Goal: Information Seeking & Learning: Understand process/instructions

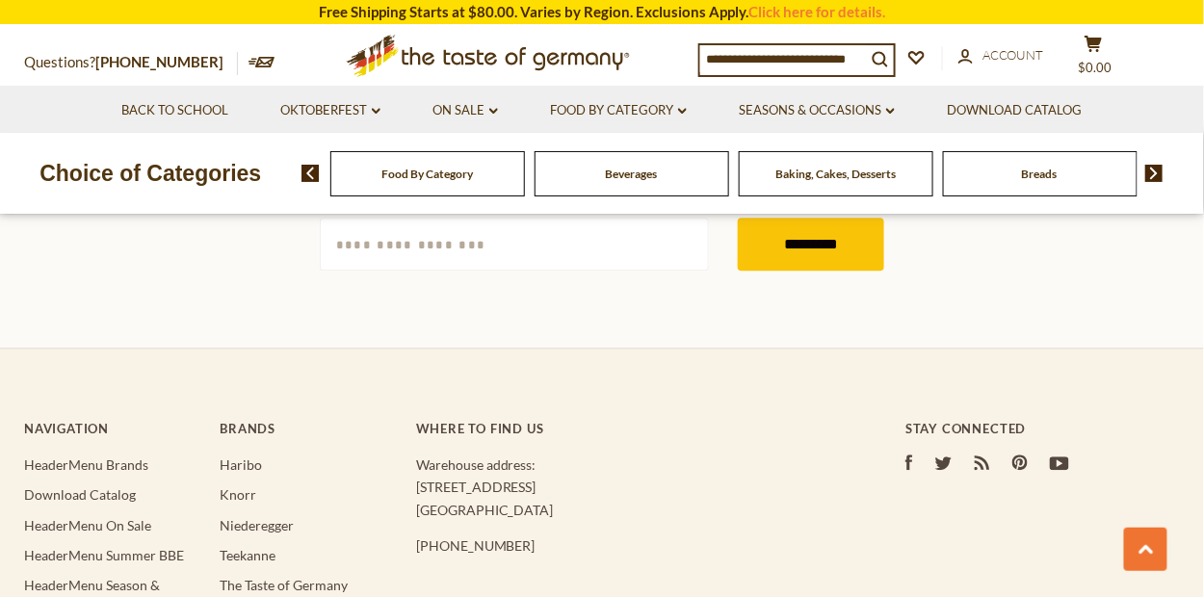
scroll to position [3156, 0]
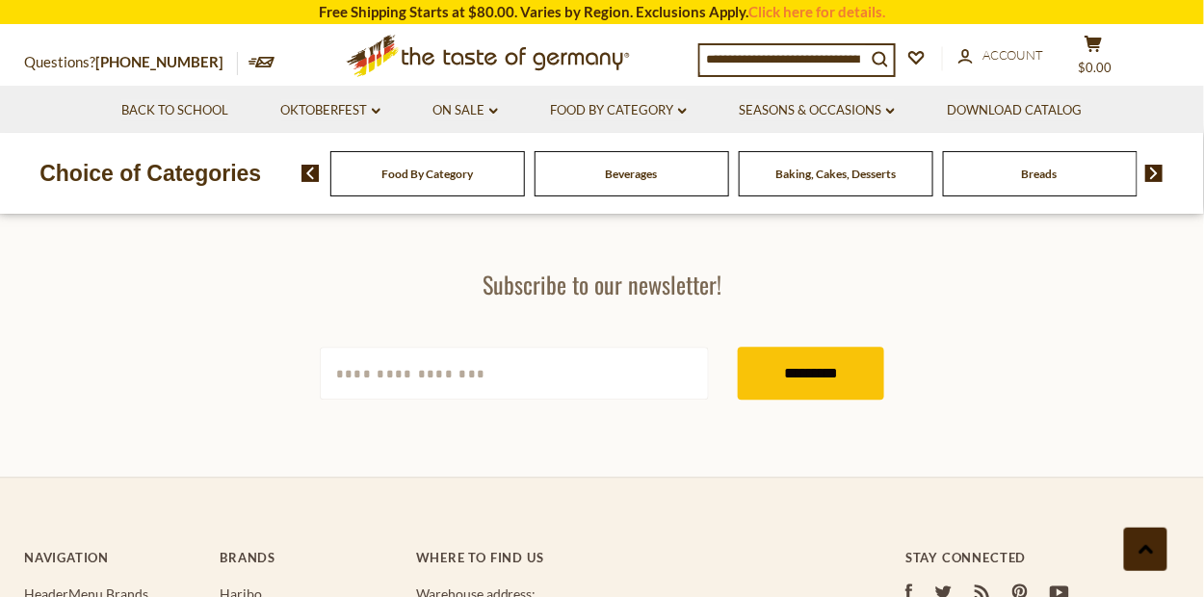
click at [1154, 551] on button at bounding box center [1145, 549] width 43 height 43
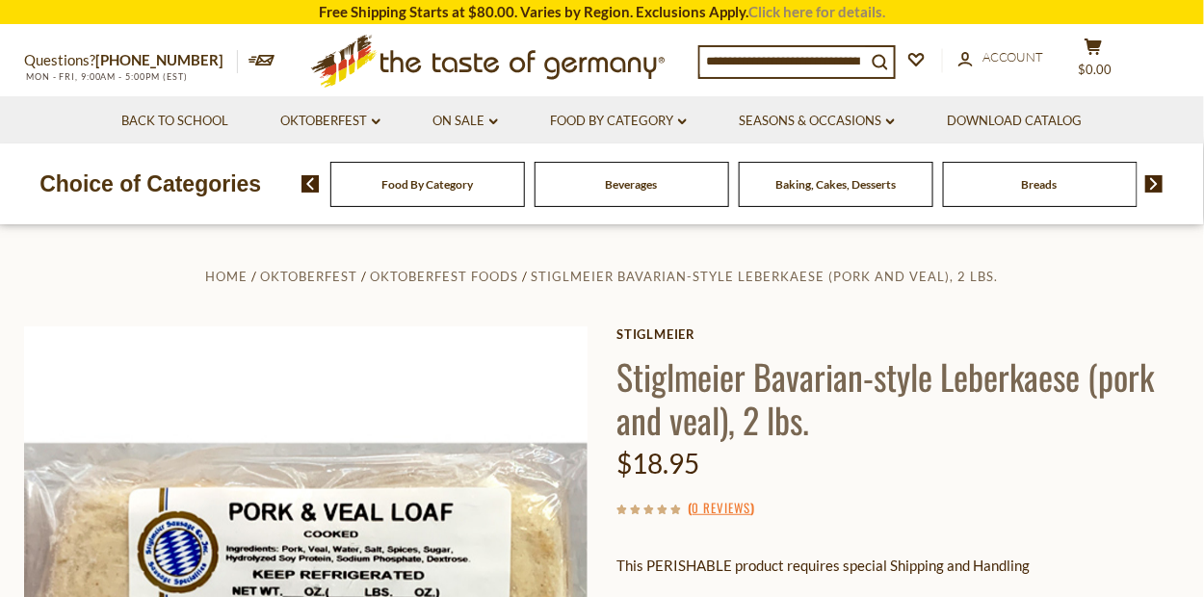
click at [803, 6] on link "Click here for details." at bounding box center [816, 11] width 137 height 17
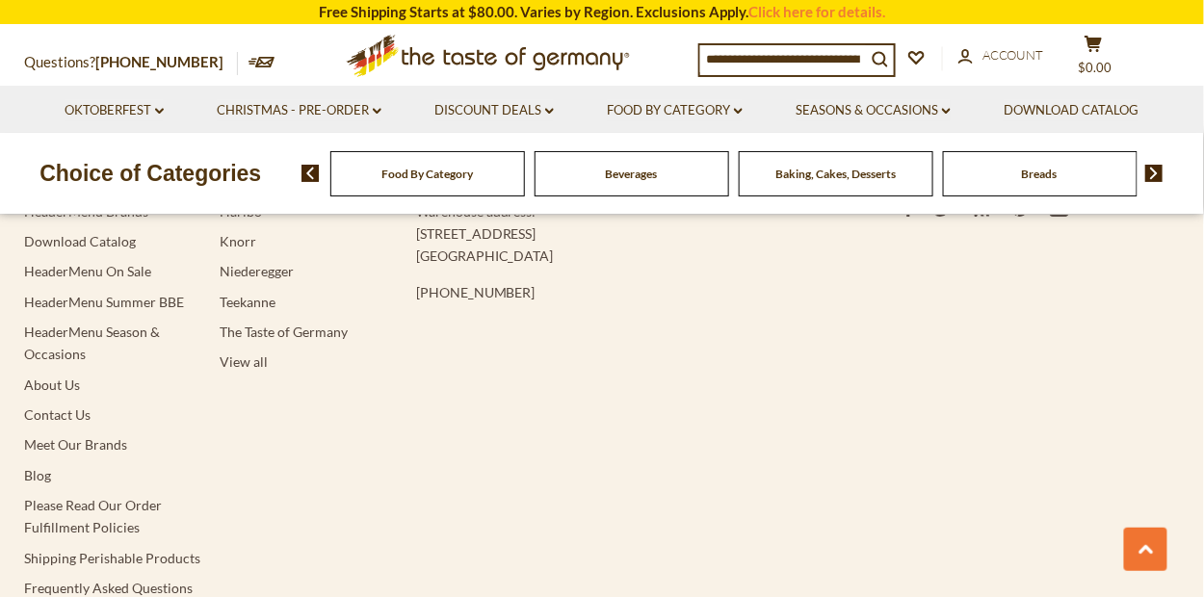
scroll to position [6067, 0]
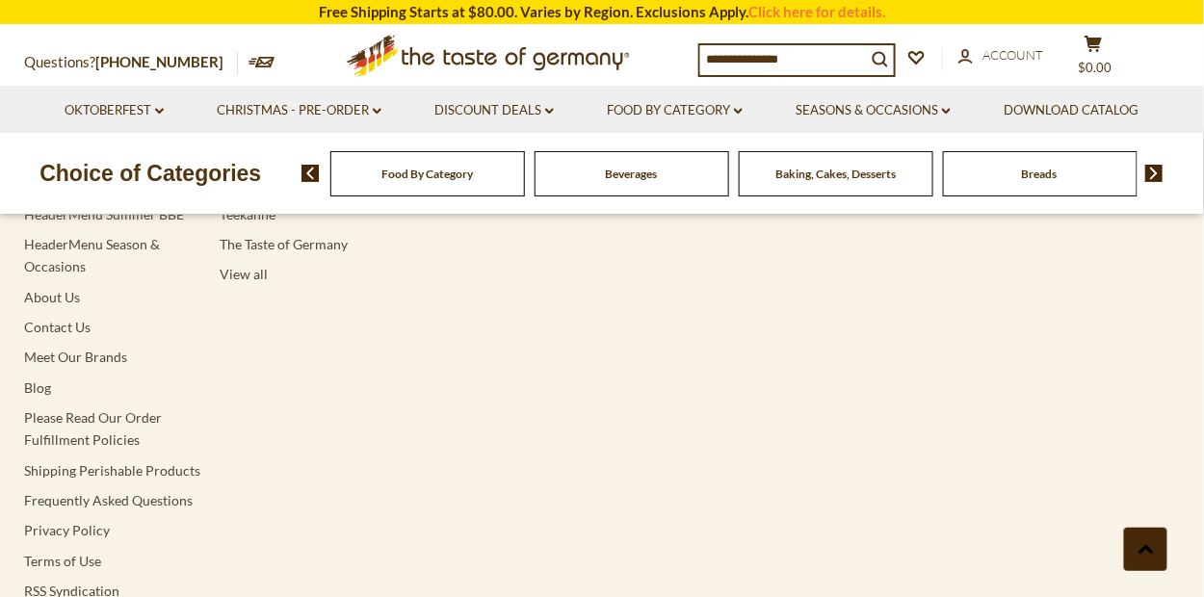
click at [1160, 552] on button at bounding box center [1145, 549] width 43 height 43
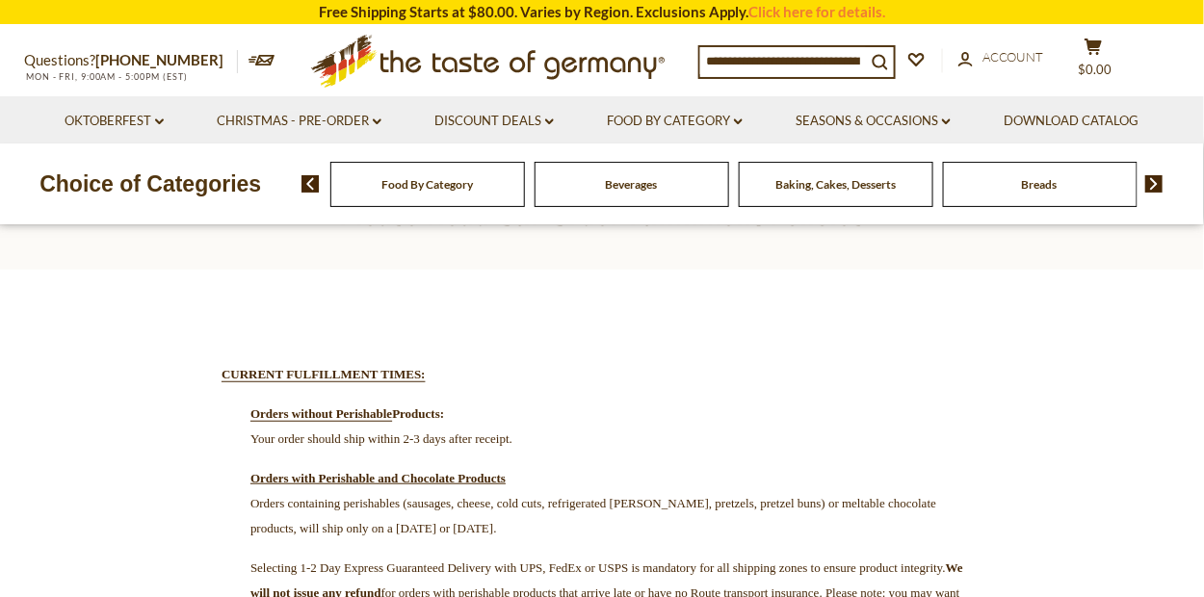
scroll to position [193, 0]
